Goal: Task Accomplishment & Management: Use online tool/utility

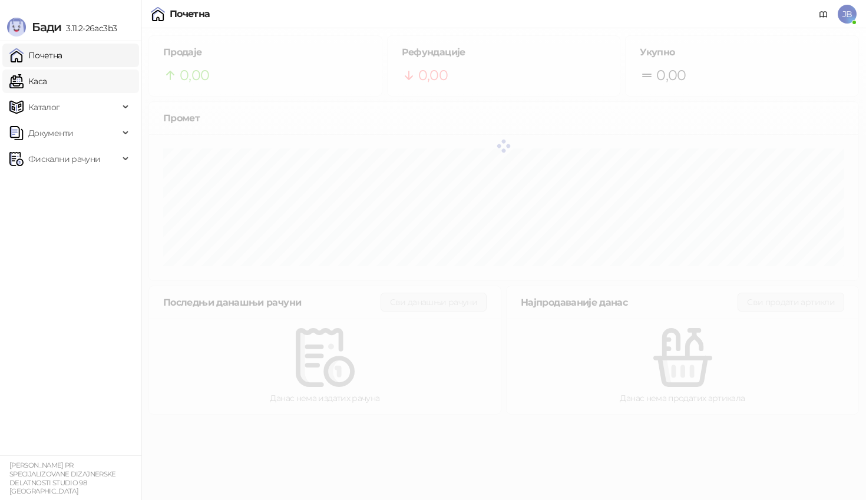
click at [47, 81] on link "Каса" at bounding box center [27, 82] width 37 height 24
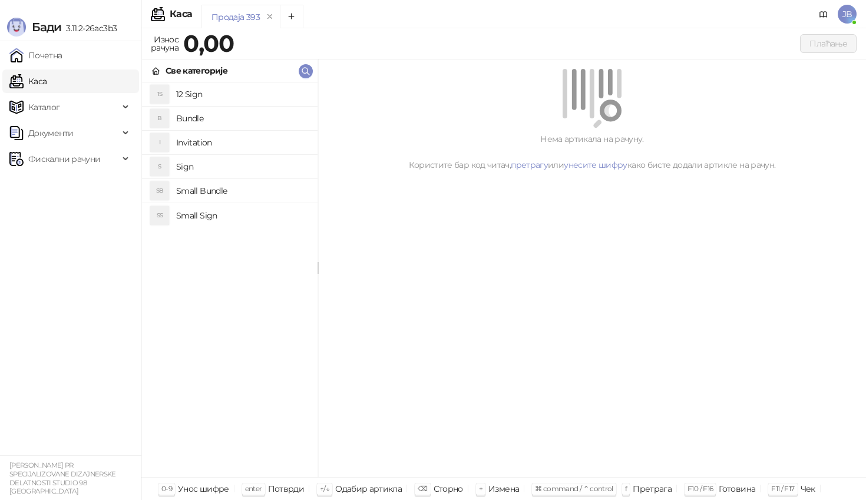
click at [215, 95] on h4 "12 Sign" at bounding box center [242, 94] width 132 height 19
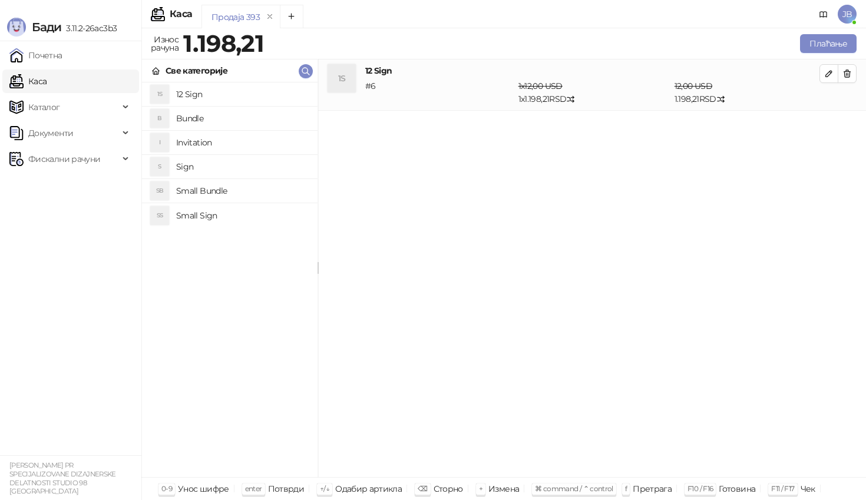
click at [816, 72] on h4 "12 Sign" at bounding box center [592, 70] width 454 height 13
click at [828, 74] on icon "button" at bounding box center [828, 73] width 9 height 9
